Goal: Task Accomplishment & Management: Manage account settings

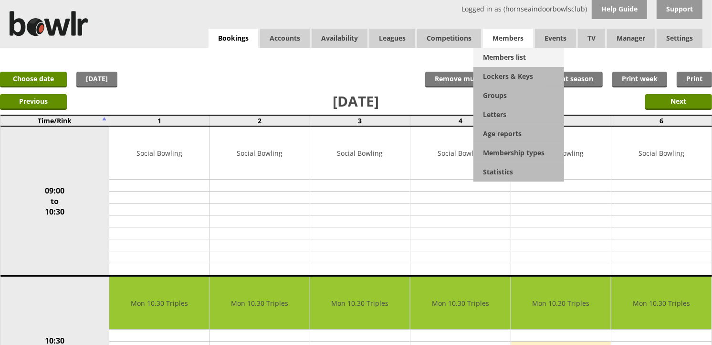
click at [518, 53] on link "Members list" at bounding box center [519, 57] width 91 height 19
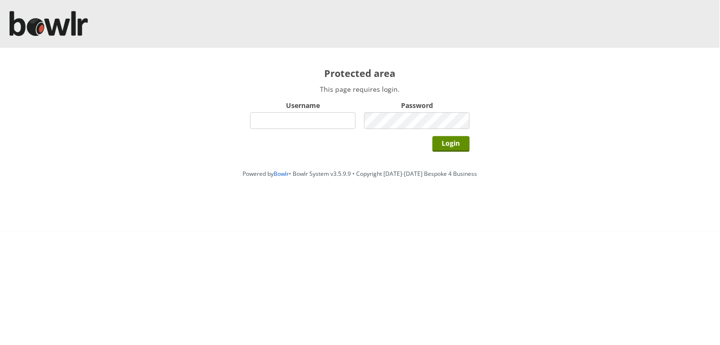
click at [327, 113] on input "Username" at bounding box center [303, 120] width 106 height 17
type input "hornseaindoorbowlsclub"
click at [433, 136] on input "Login" at bounding box center [451, 144] width 37 height 16
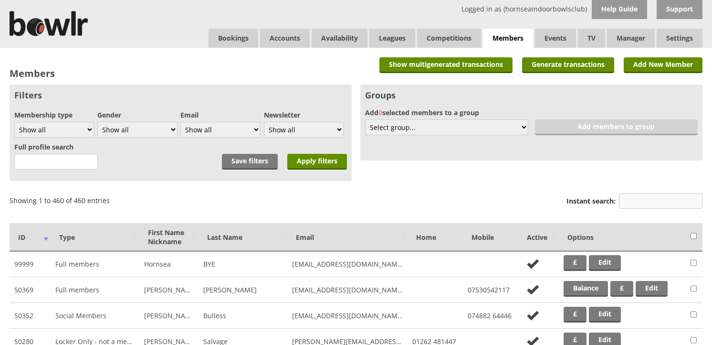
click at [663, 196] on input "Instant search:" at bounding box center [661, 201] width 84 height 16
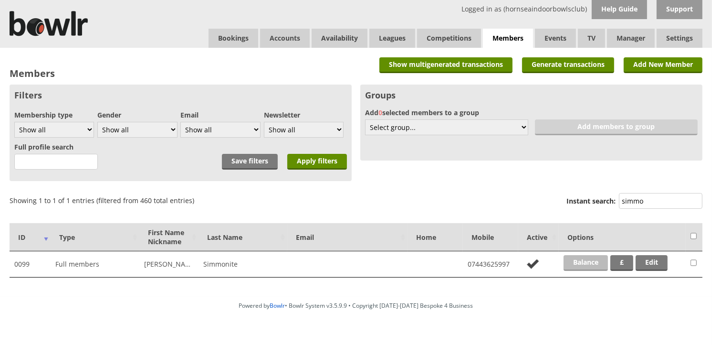
type input "simmo"
click at [589, 269] on link "Balance" at bounding box center [586, 263] width 44 height 16
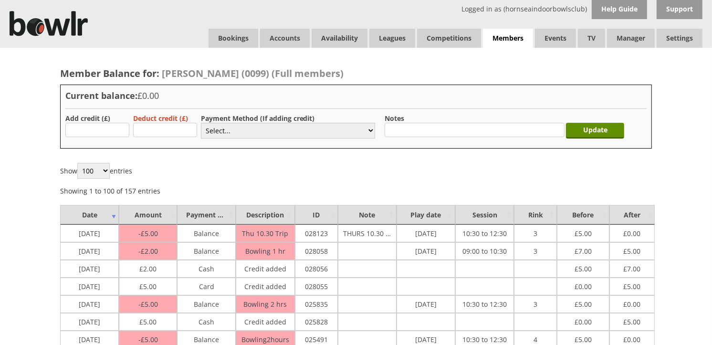
type input "5.00"
click at [244, 125] on select "Select... Cash Card Cheque Bank Transfer Other Member Card Gift Voucher Balance" at bounding box center [288, 131] width 174 height 16
select select "1"
click at [201, 123] on select "Select... Cash Card Cheque Bank Transfer Other Member Card Gift Voucher Balance" at bounding box center [288, 131] width 174 height 16
click at [589, 134] on input "Update" at bounding box center [595, 131] width 58 height 16
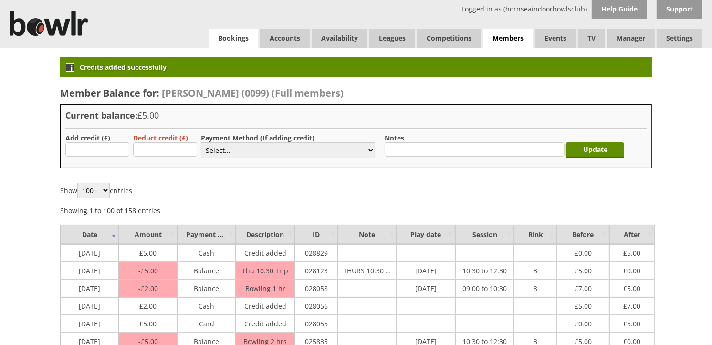
click at [243, 41] on link "Bookings" at bounding box center [234, 38] width 50 height 19
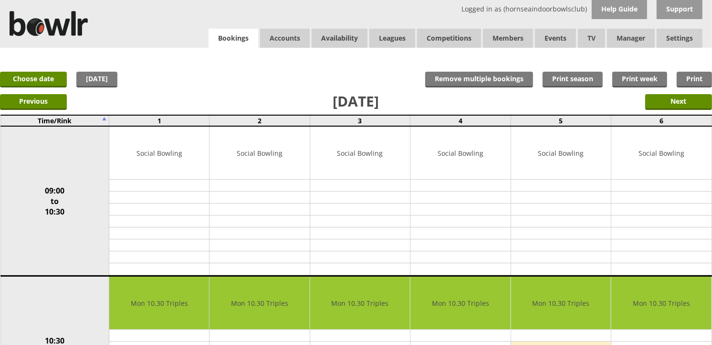
click at [243, 37] on link "Bookings" at bounding box center [234, 39] width 50 height 20
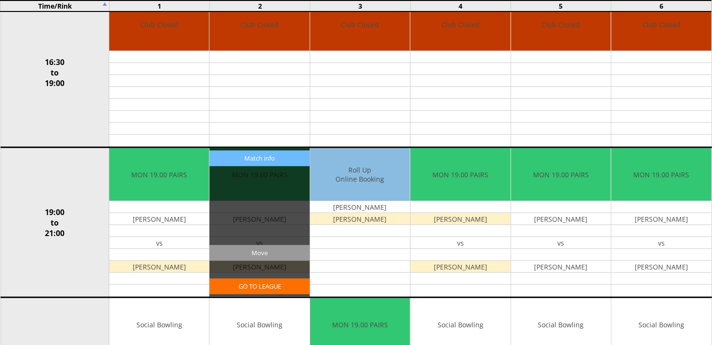
scroll to position [478, 0]
